Goal: Task Accomplishment & Management: Manage account settings

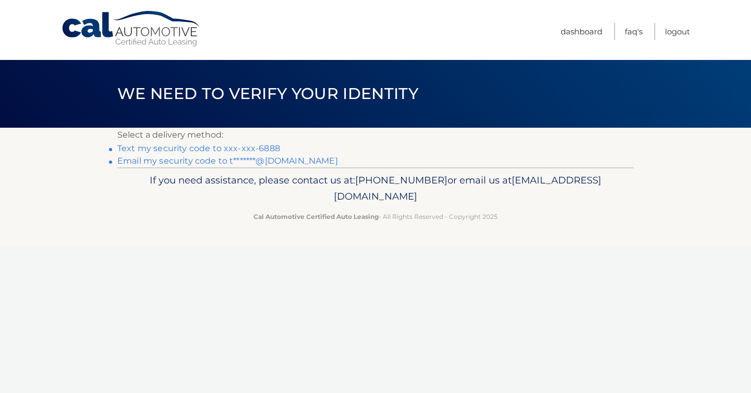
click at [196, 162] on link "Email my security code to t*******@aol.com" at bounding box center [227, 161] width 221 height 10
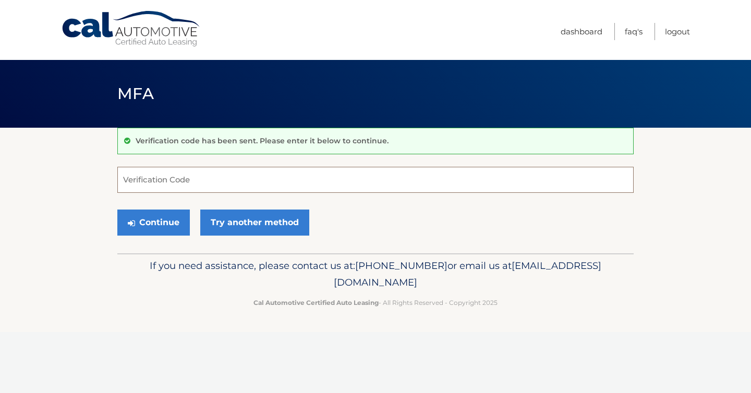
click at [198, 174] on input "Verification Code" at bounding box center [375, 180] width 516 height 26
type input "237113"
click at [154, 216] on button "Continue" at bounding box center [153, 223] width 72 height 26
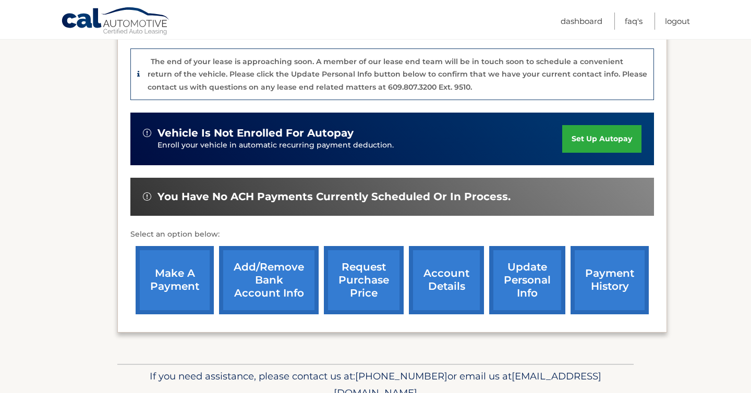
scroll to position [258, 0]
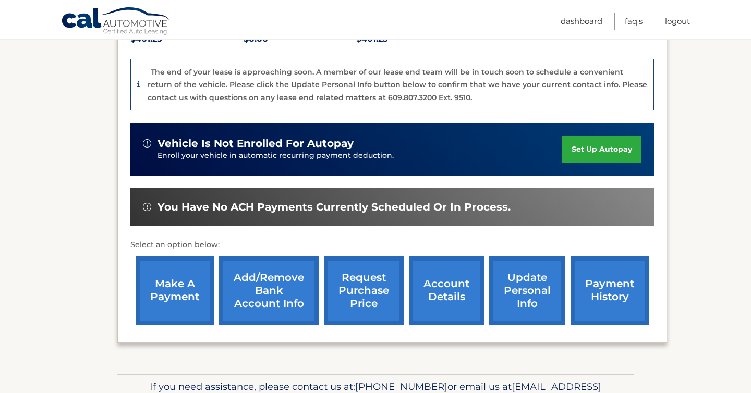
click at [595, 295] on link "payment history" at bounding box center [609, 290] width 78 height 68
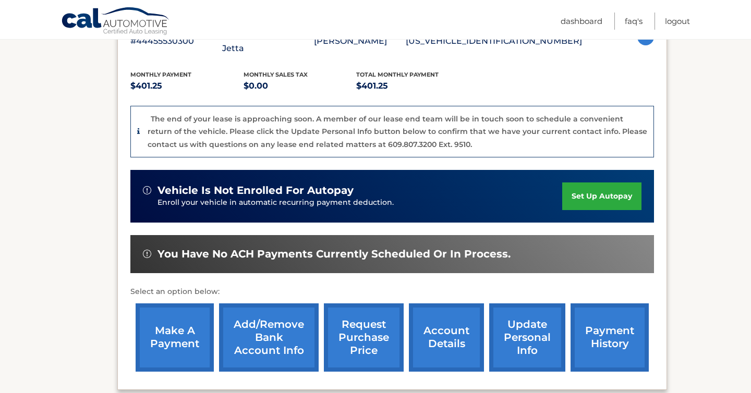
scroll to position [218, 0]
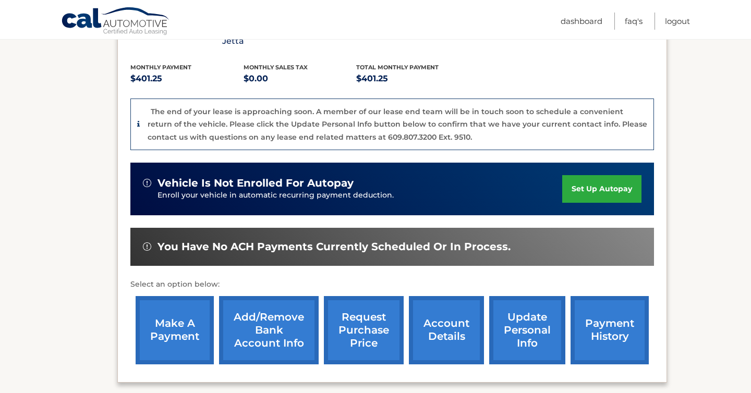
click at [434, 311] on link "account details" at bounding box center [446, 330] width 75 height 68
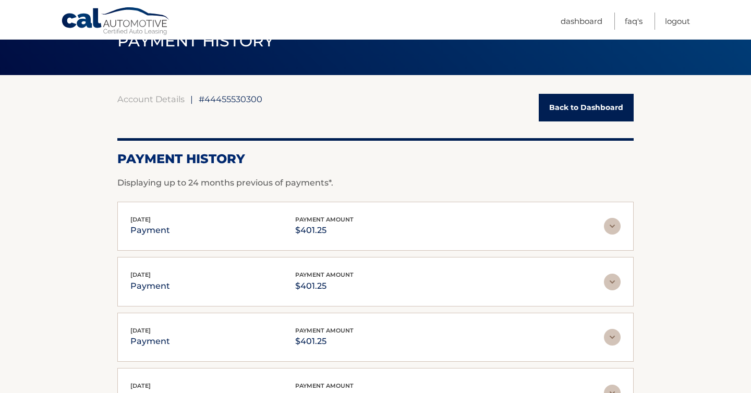
scroll to position [52, 0]
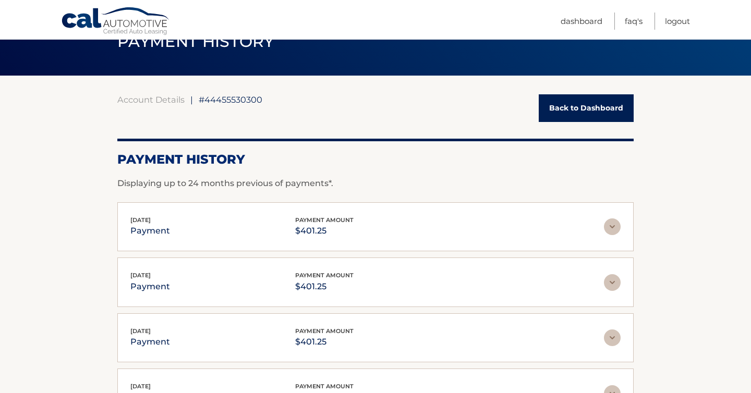
click at [614, 228] on img at bounding box center [612, 226] width 17 height 17
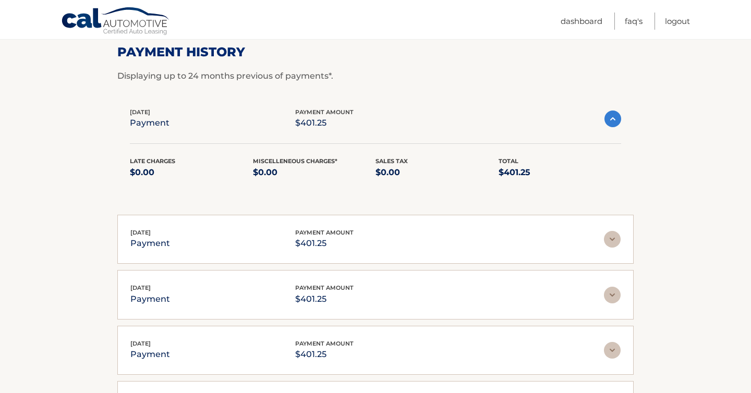
scroll to position [163, 0]
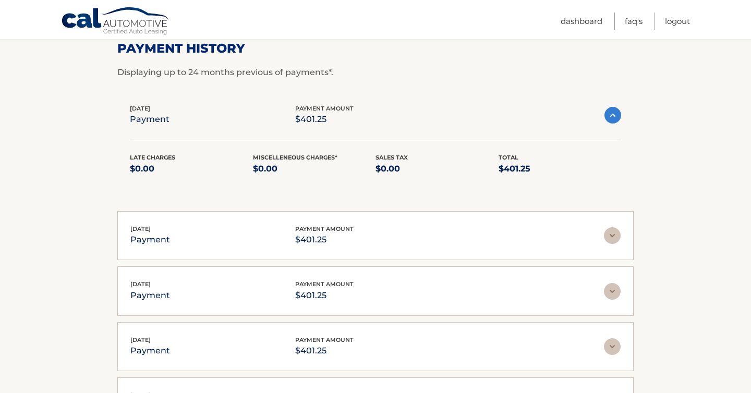
click at [614, 122] on img at bounding box center [612, 115] width 17 height 17
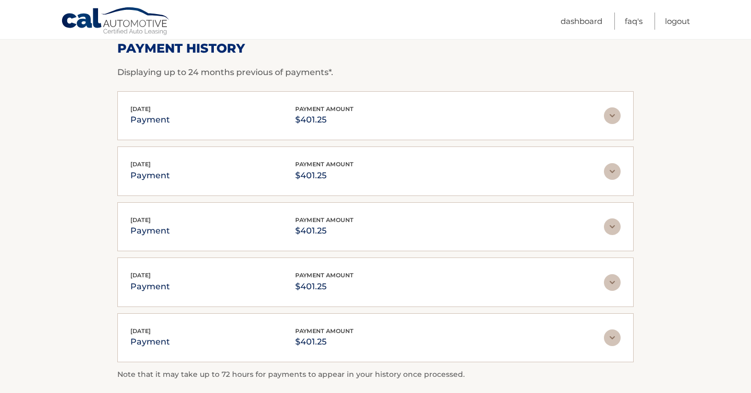
click at [614, 122] on img at bounding box center [612, 115] width 17 height 17
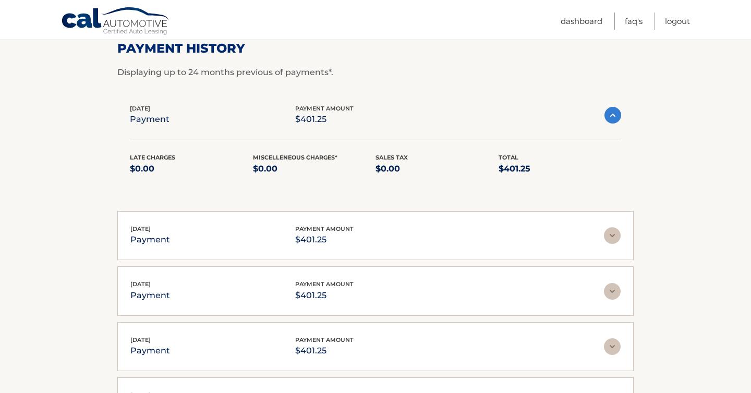
click at [614, 122] on img at bounding box center [612, 115] width 17 height 17
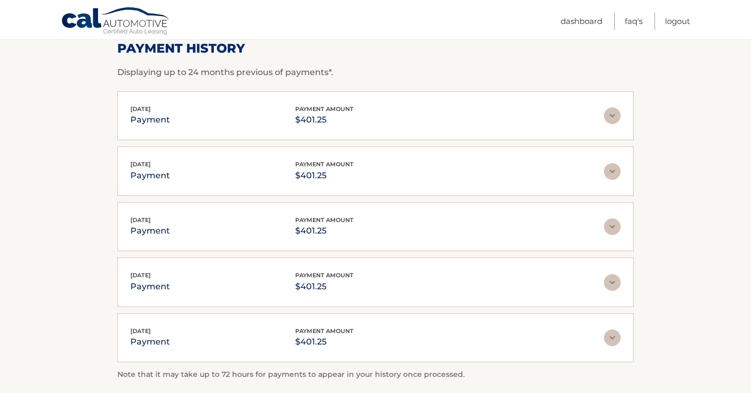
click at [614, 122] on img at bounding box center [612, 115] width 17 height 17
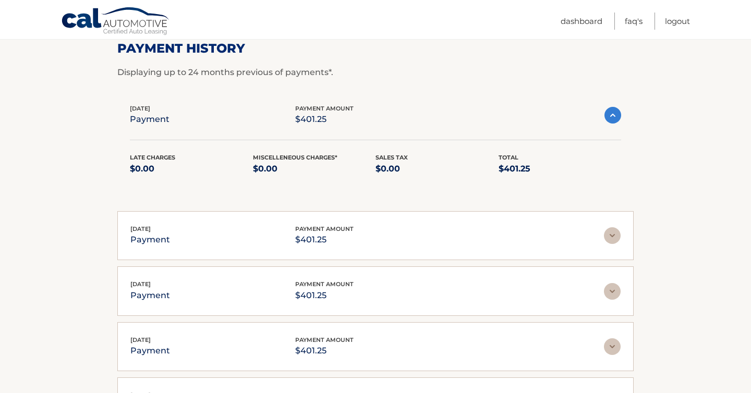
click at [614, 122] on img at bounding box center [612, 115] width 17 height 17
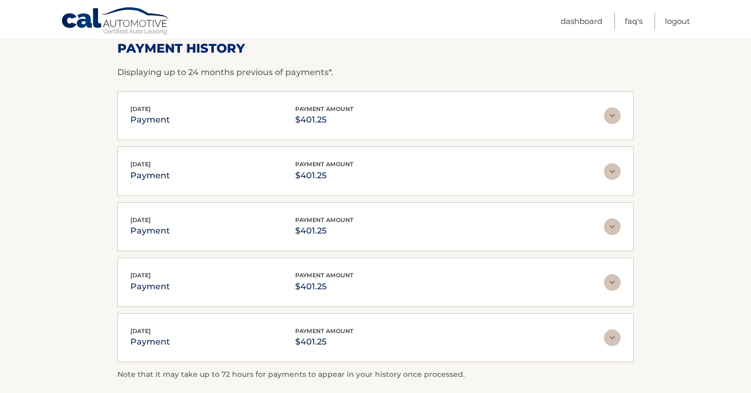
click at [604, 163] on img at bounding box center [612, 171] width 17 height 17
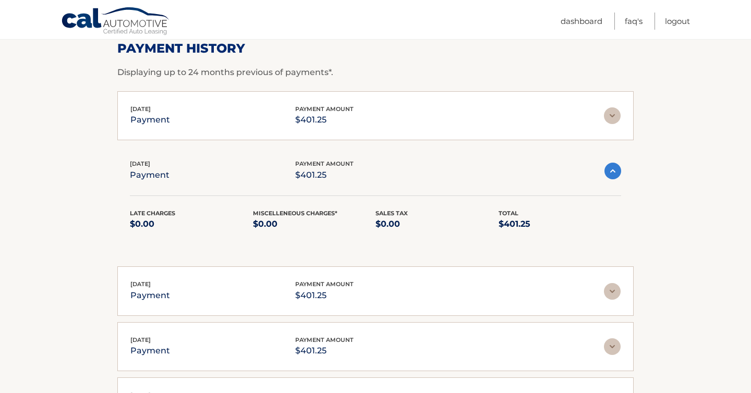
click at [604, 163] on div "Aug 27, 2025 payment payment amount $401.25" at bounding box center [367, 170] width 474 height 23
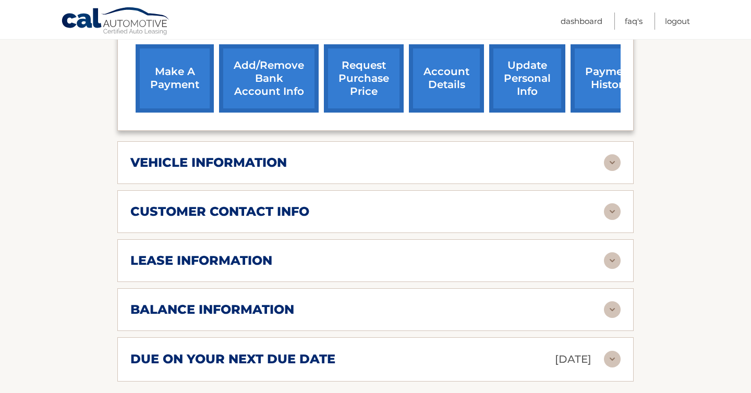
scroll to position [420, 0]
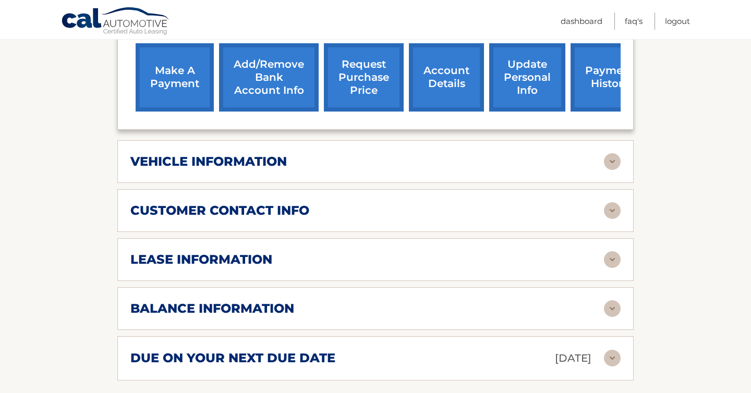
click at [446, 301] on div "balance information" at bounding box center [366, 309] width 473 height 16
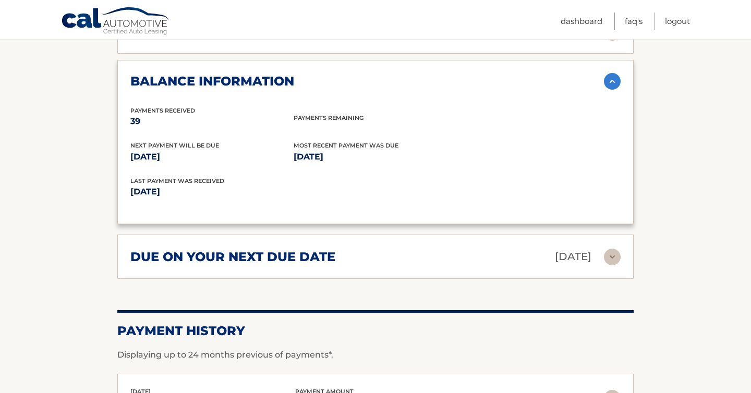
scroll to position [657, 0]
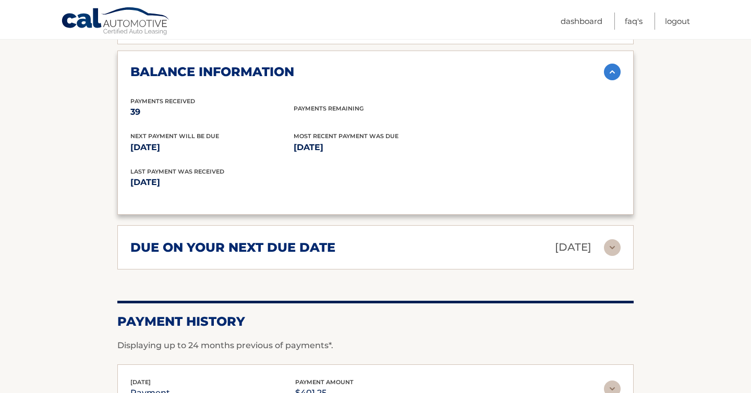
click at [504, 238] on div "due on your next due date Sep 27, 2025" at bounding box center [366, 247] width 473 height 18
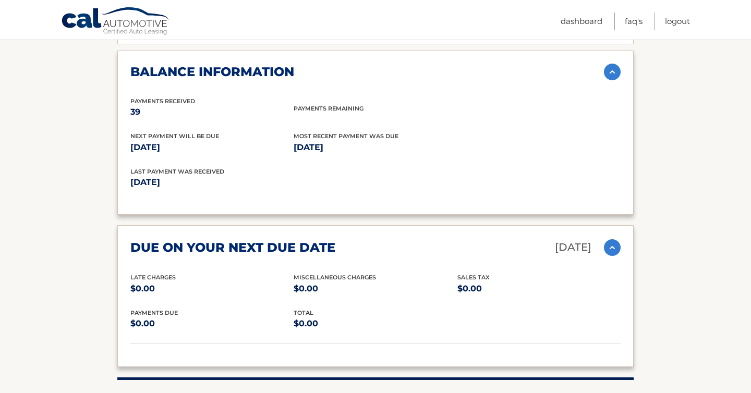
click at [505, 238] on div "due on your next due date Sep 27, 2025" at bounding box center [366, 247] width 473 height 18
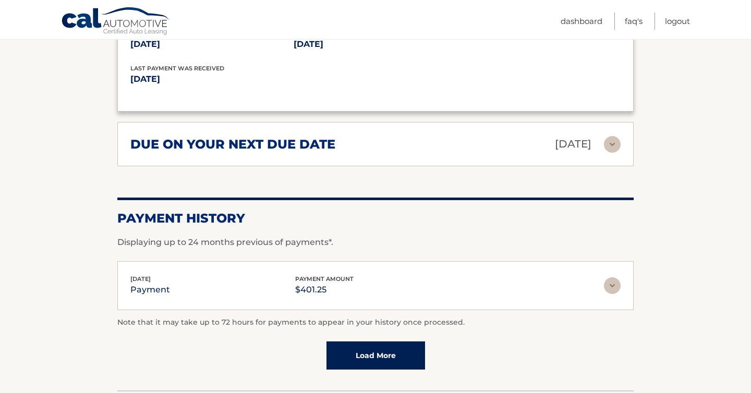
scroll to position [763, 0]
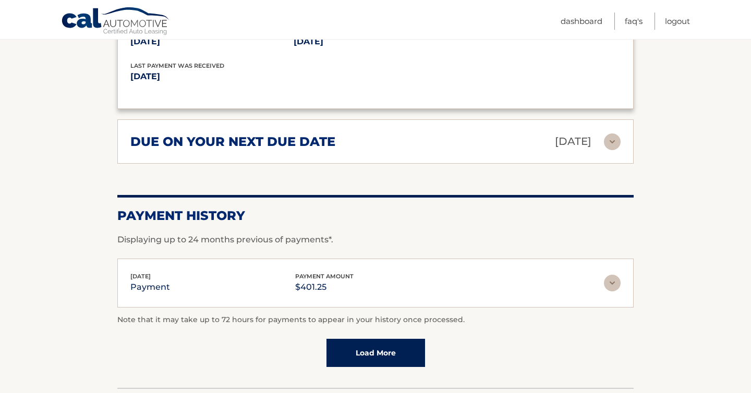
click at [491, 272] on div "Sep 03, 2025 payment payment amount $401.25" at bounding box center [366, 283] width 473 height 23
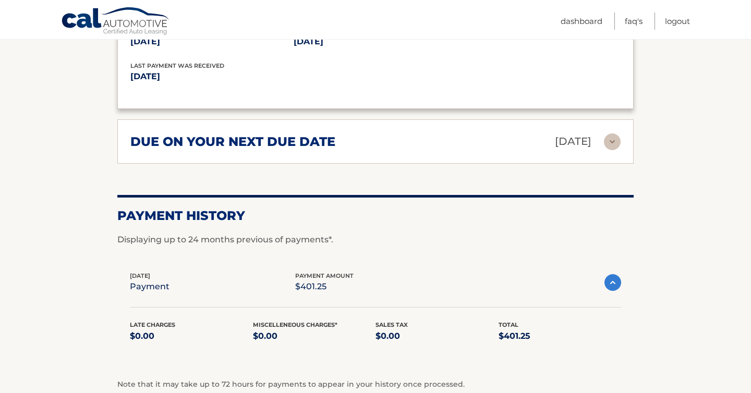
click at [491, 271] on div "Sep 03, 2025 payment payment amount $401.25" at bounding box center [367, 282] width 474 height 23
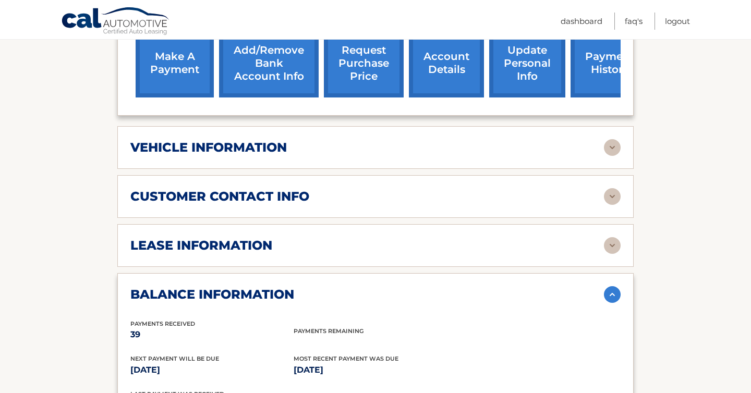
scroll to position [274, 0]
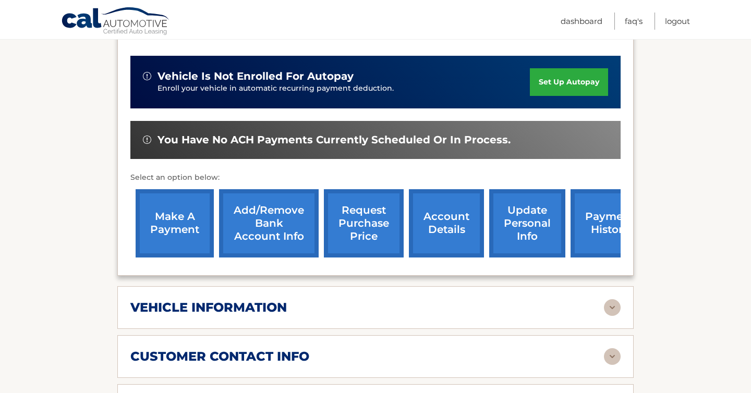
click at [485, 300] on div "vehicle information" at bounding box center [366, 308] width 473 height 16
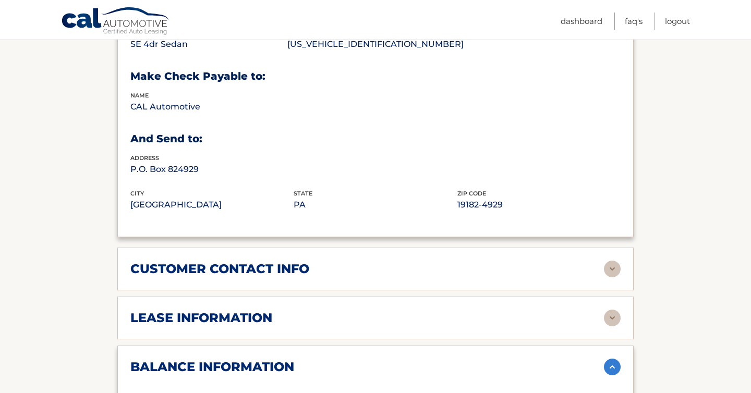
click at [496, 261] on div "customer contact info" at bounding box center [366, 269] width 473 height 16
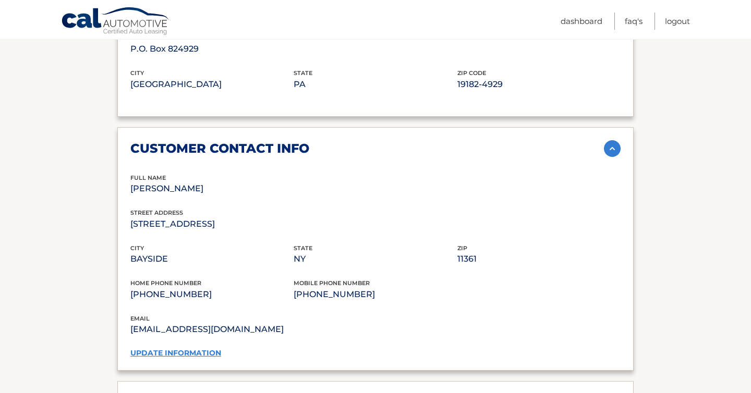
scroll to position [746, 0]
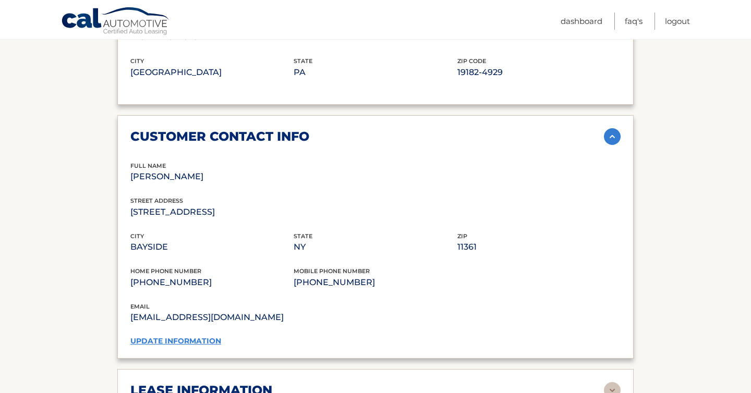
click at [200, 317] on div "email tran6868@aol.com" at bounding box center [375, 319] width 490 height 35
click at [202, 336] on link "update information" at bounding box center [175, 340] width 91 height 9
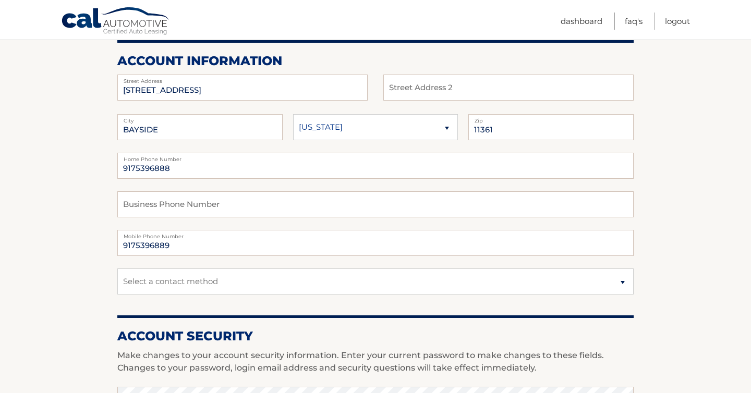
scroll to position [127, 0]
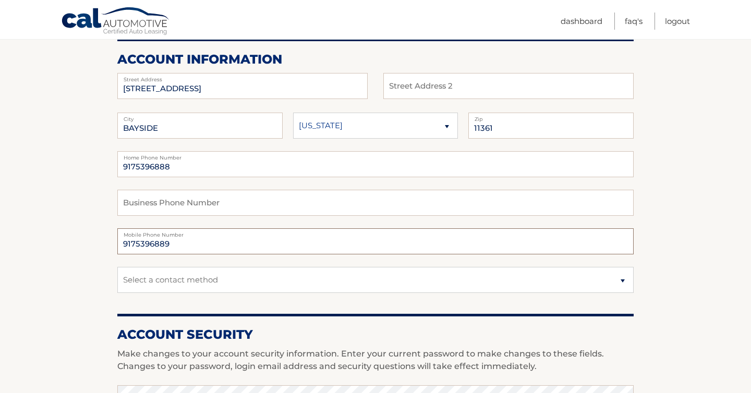
click at [305, 243] on input "9175396889" at bounding box center [375, 241] width 516 height 26
type input "9175396888"
click at [667, 204] on section "Account Overview | Edit Profile account information 45-19 216TH ST Street Addre…" at bounding box center [375, 380] width 751 height 759
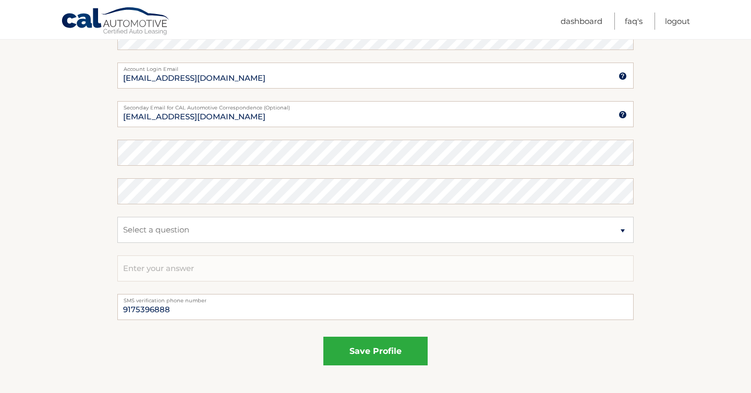
scroll to position [573, 0]
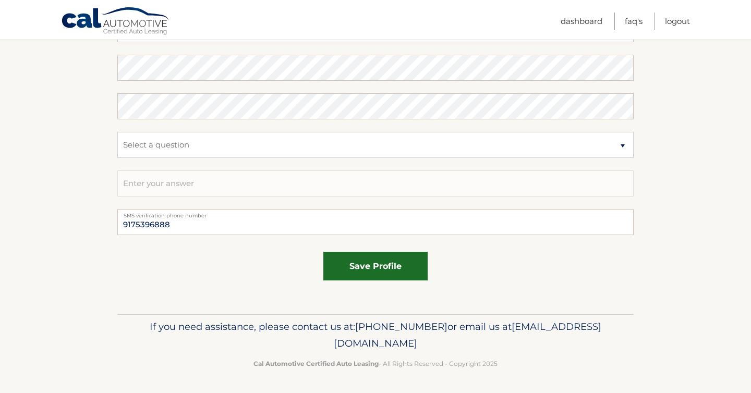
click at [358, 260] on button "save profile" at bounding box center [375, 266] width 104 height 29
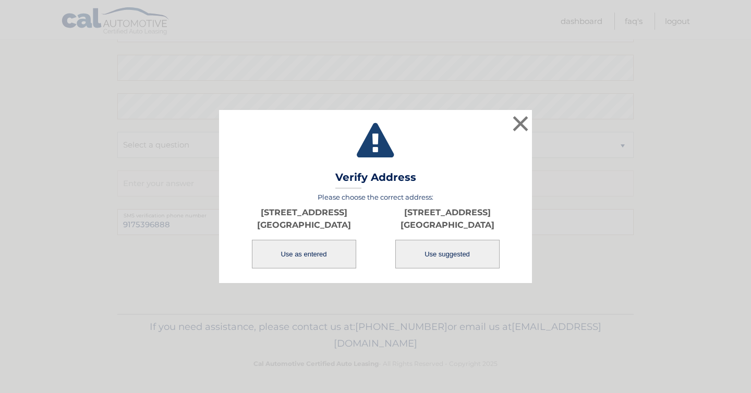
click at [424, 248] on button "Use suggested" at bounding box center [447, 254] width 104 height 29
type input "[STREET_ADDRESS]"
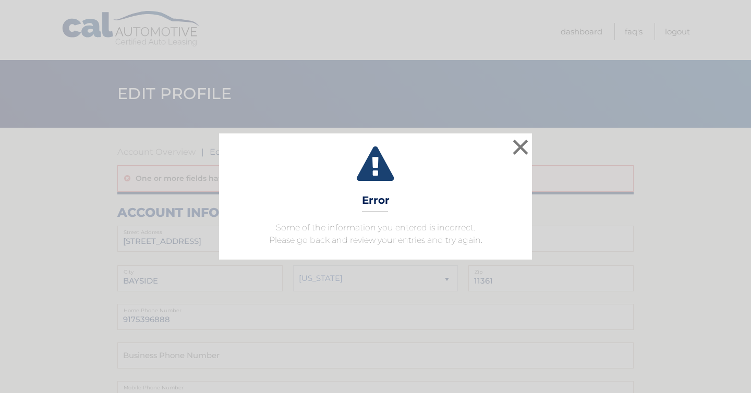
click at [532, 140] on div "× Error Some of the information you entered is incorrect. Please go back and re…" at bounding box center [375, 196] width 742 height 126
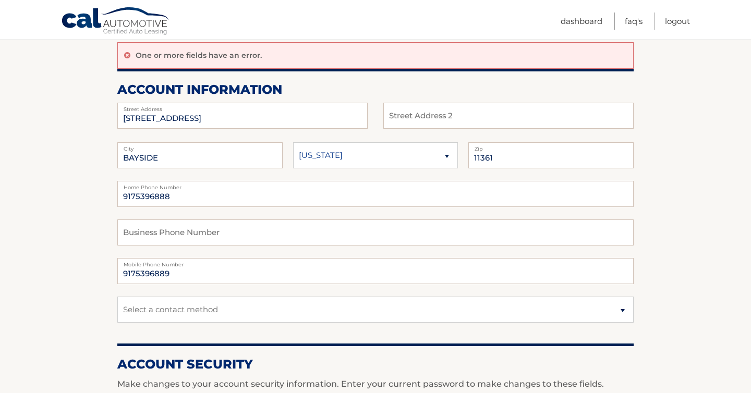
scroll to position [107, 0]
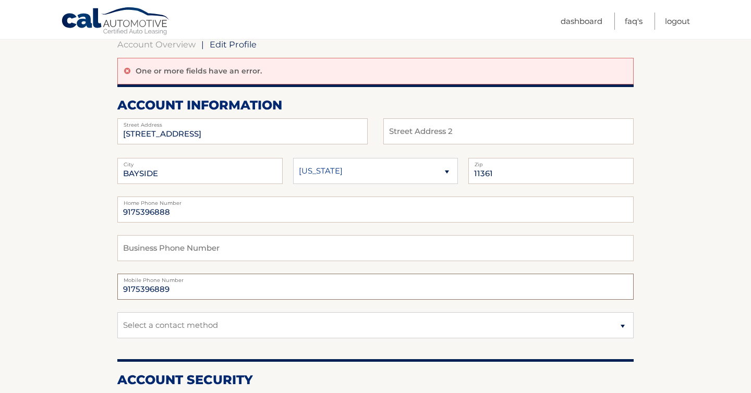
click at [289, 291] on input "9175396889" at bounding box center [375, 287] width 516 height 26
type input "9175396888"
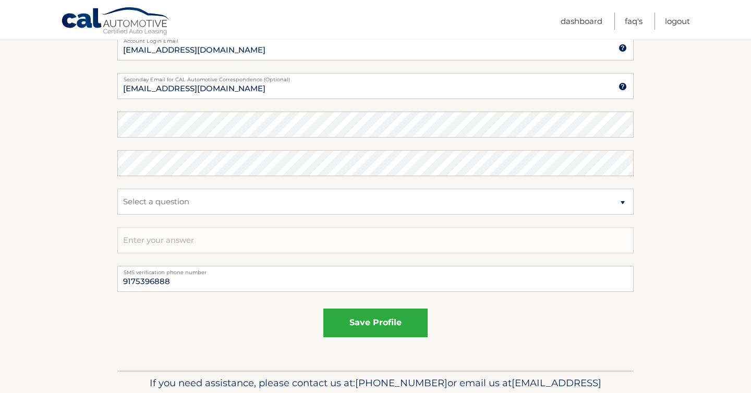
scroll to position [557, 0]
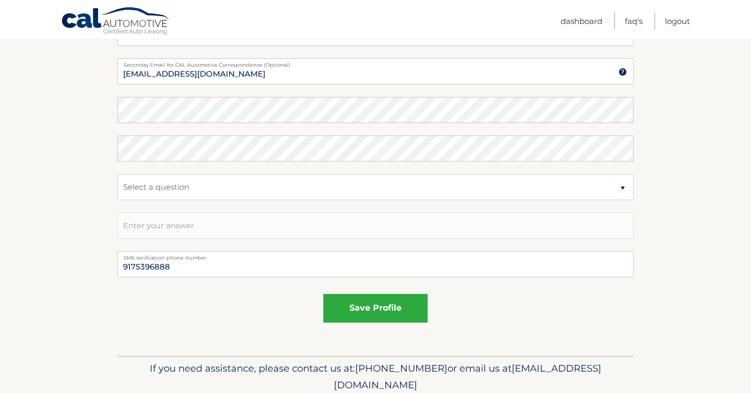
click at [374, 325] on fieldset "save profile" at bounding box center [375, 312] width 516 height 45
click at [366, 307] on button "save profile" at bounding box center [375, 308] width 104 height 29
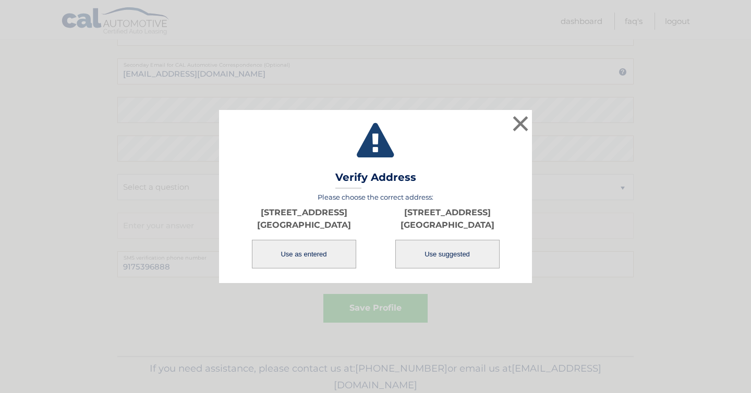
click at [485, 263] on button "Use suggested" at bounding box center [447, 254] width 104 height 29
click at [463, 255] on button "Use suggested" at bounding box center [447, 254] width 104 height 29
type input "[STREET_ADDRESS]"
click at [463, 255] on button "Use suggested" at bounding box center [447, 254] width 104 height 29
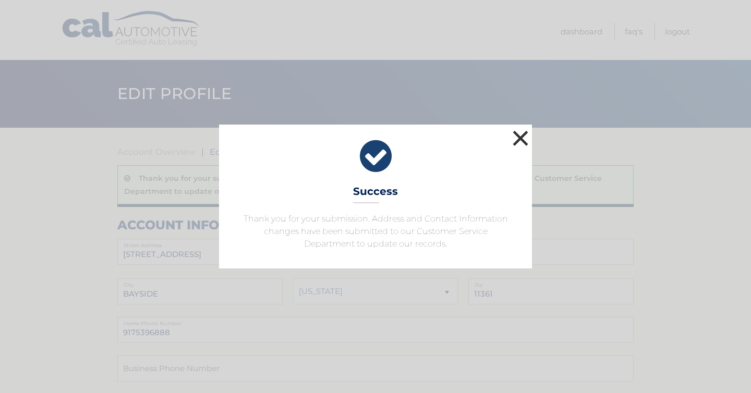
click at [517, 142] on button "×" at bounding box center [520, 138] width 21 height 21
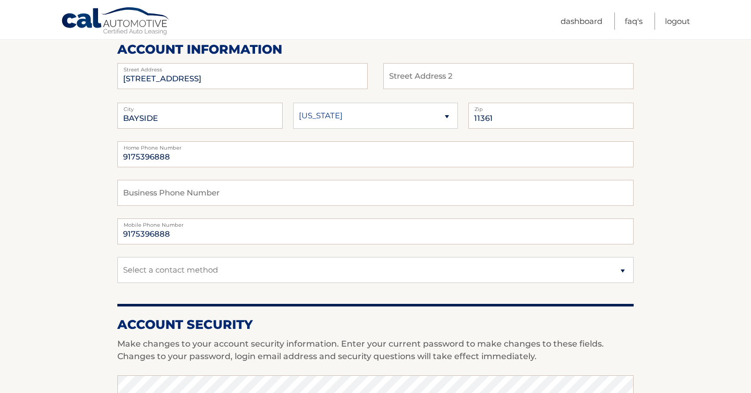
scroll to position [44, 0]
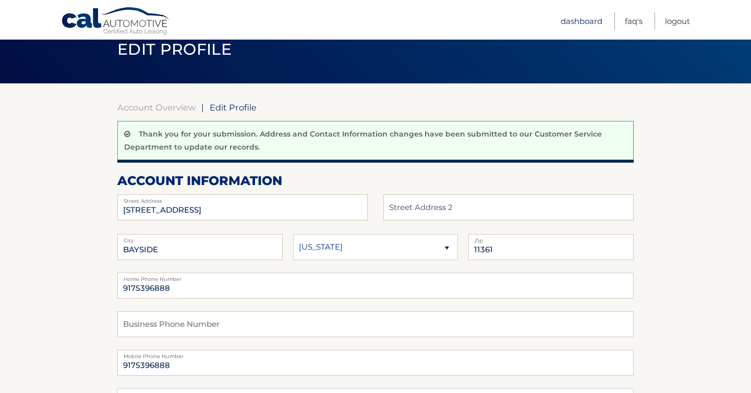
click at [580, 21] on link "Dashboard" at bounding box center [581, 21] width 42 height 17
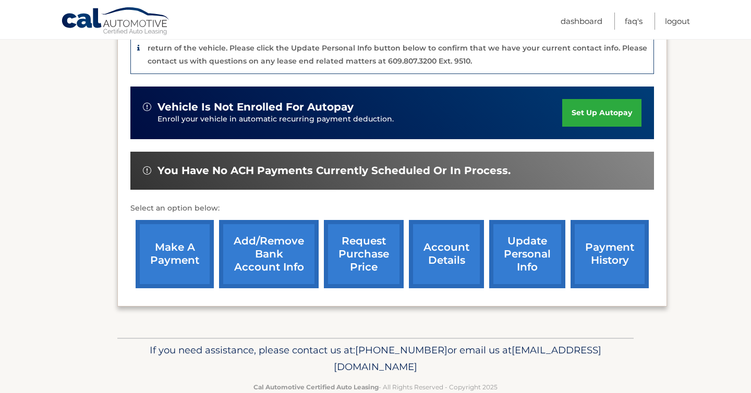
scroll to position [302, 0]
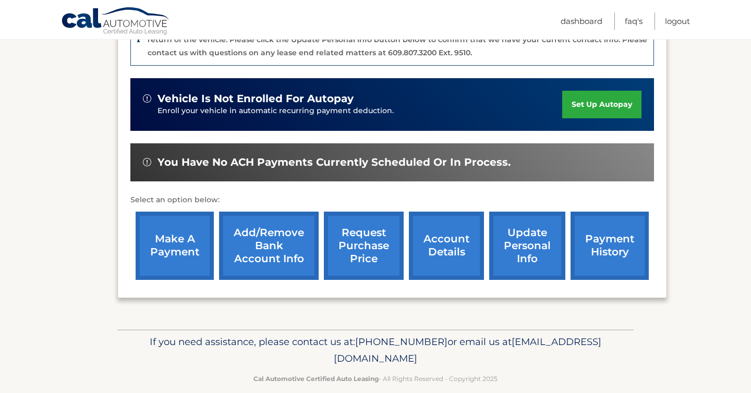
click at [455, 214] on link "account details" at bounding box center [446, 246] width 75 height 68
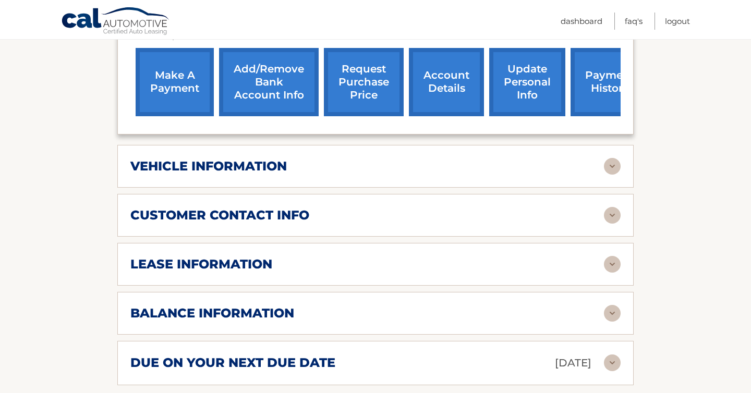
scroll to position [430, 0]
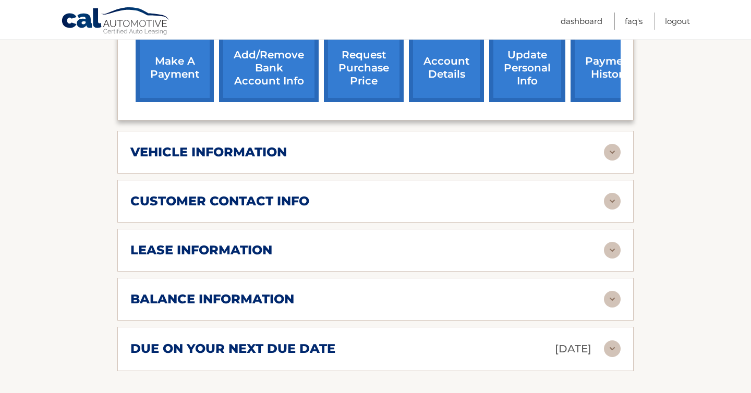
click at [418, 193] on div "customer contact info" at bounding box center [366, 201] width 473 height 16
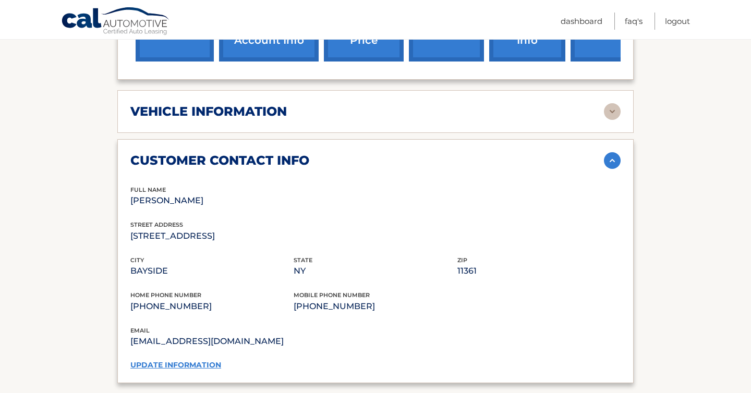
scroll to position [482, 0]
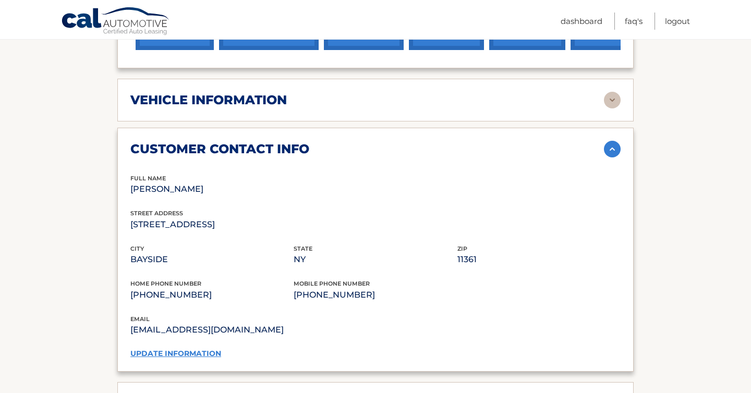
click at [401, 141] on div "customer contact info" at bounding box center [366, 149] width 473 height 16
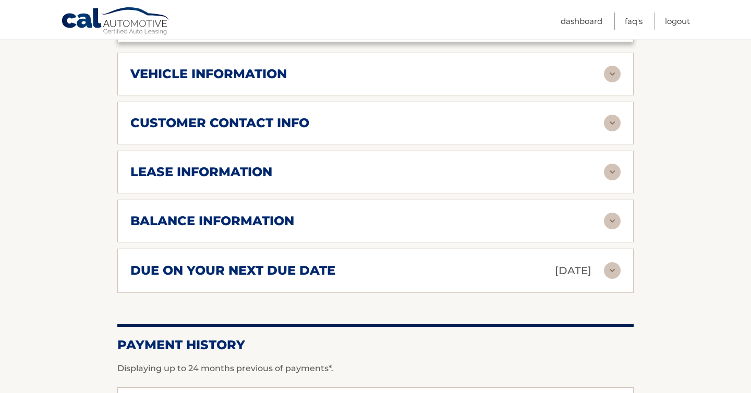
scroll to position [529, 0]
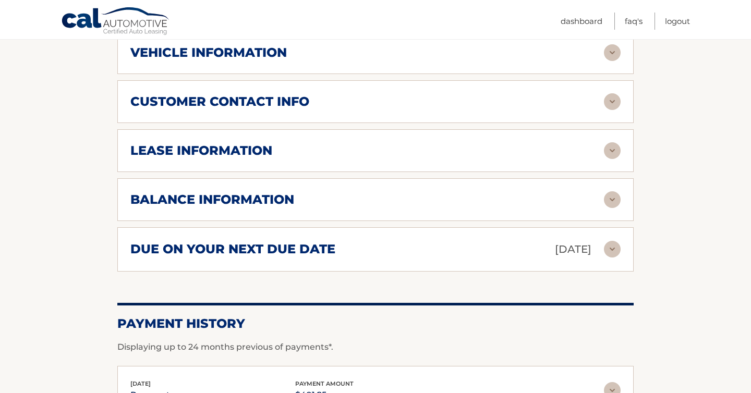
click at [387, 144] on div "lease information Contract Start Date [DATE] Term 39 Maturity Date [DATE] Start…" at bounding box center [375, 150] width 516 height 43
click at [349, 143] on div "lease information" at bounding box center [366, 151] width 473 height 16
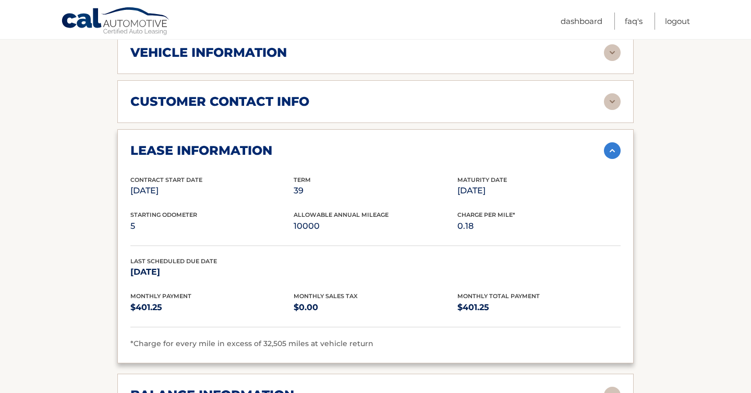
click at [341, 143] on div "lease information" at bounding box center [366, 151] width 473 height 16
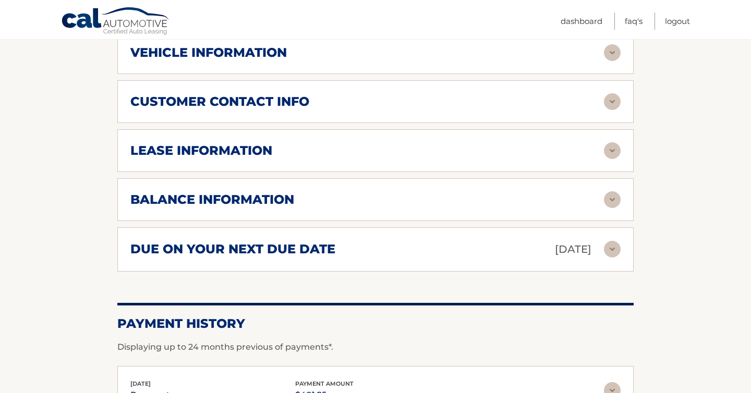
click at [294, 196] on div "balance information Payments Received 39 Payments Remaining Next Payment will b…" at bounding box center [375, 199] width 516 height 43
click at [284, 192] on h2 "balance information" at bounding box center [212, 200] width 164 height 16
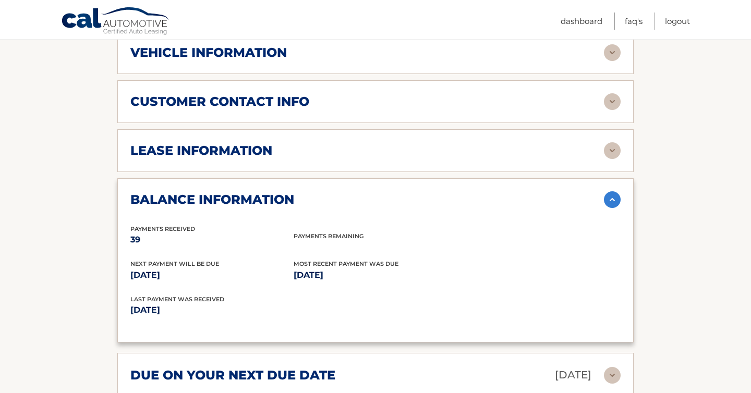
click at [284, 192] on h2 "balance information" at bounding box center [212, 200] width 164 height 16
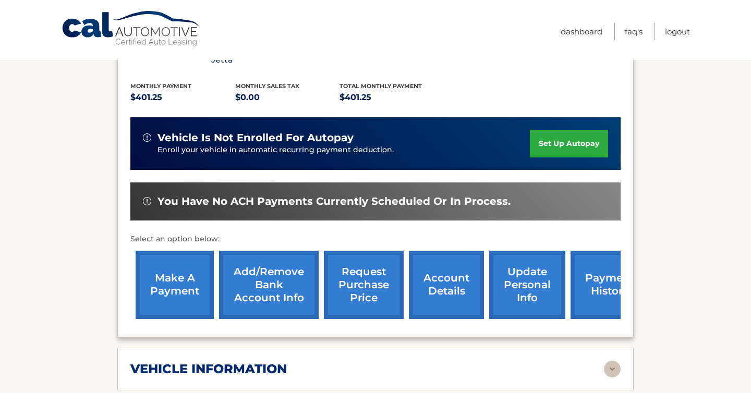
scroll to position [0, 0]
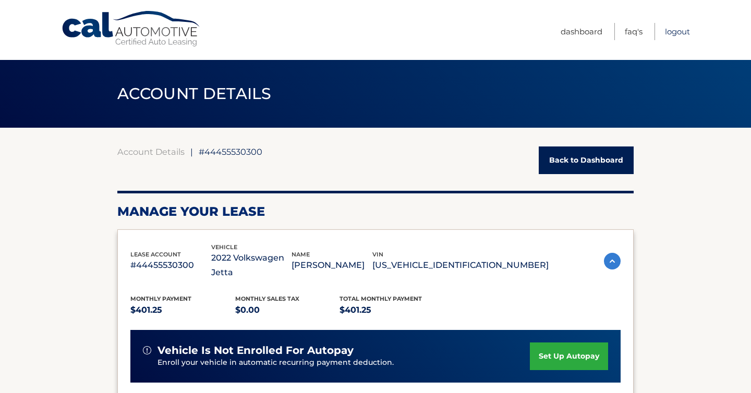
click at [676, 32] on link "Logout" at bounding box center [677, 31] width 25 height 17
